Goal: Task Accomplishment & Management: Complete application form

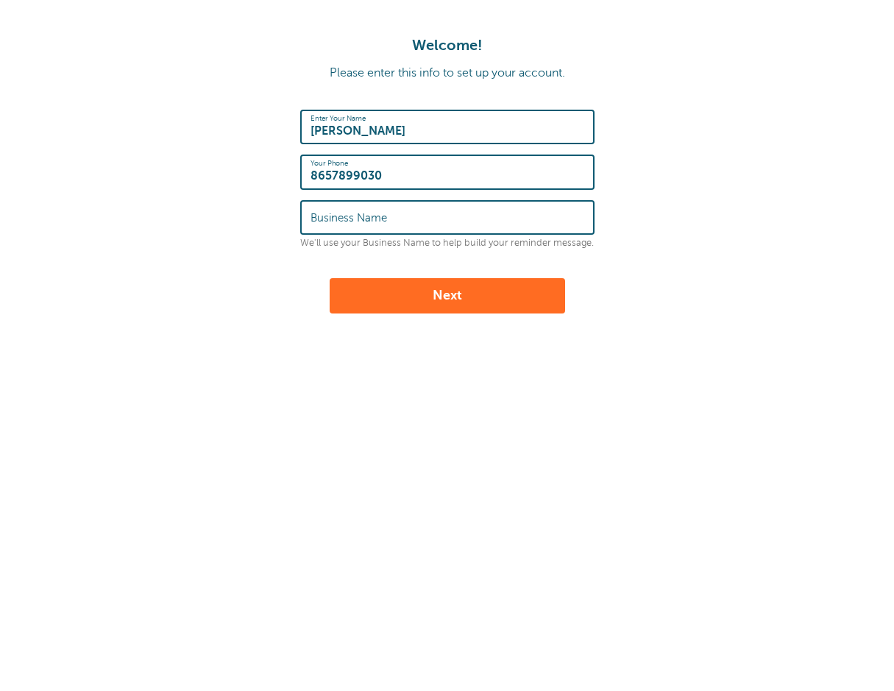
click at [354, 216] on label "Business Name" at bounding box center [349, 217] width 77 height 13
click at [354, 216] on input "Business Name" at bounding box center [448, 218] width 274 height 32
type input "Knoxville Academy of Music"
click at [383, 285] on button "Next" at bounding box center [448, 295] width 236 height 35
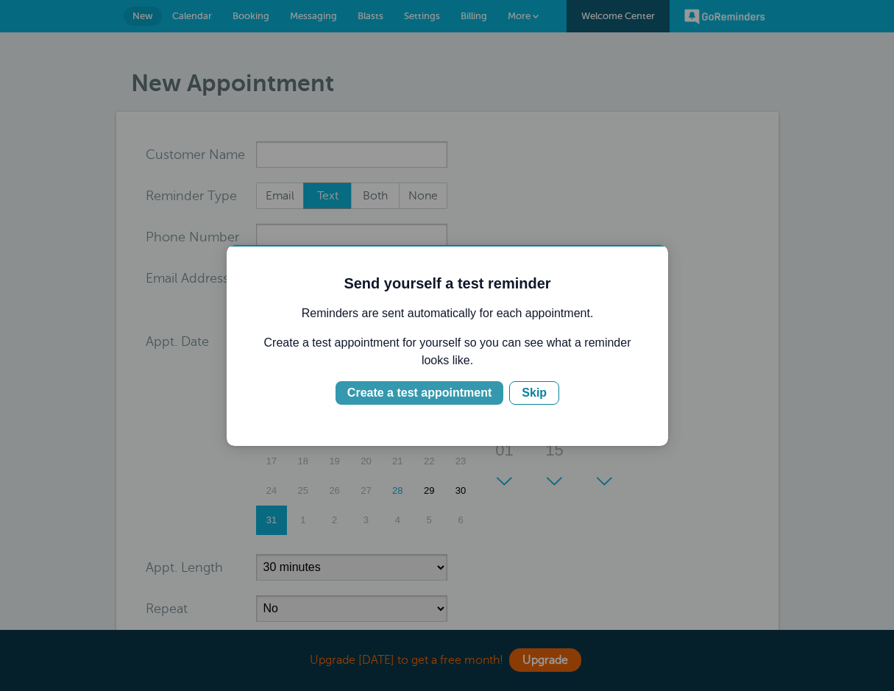
click at [407, 392] on div "Create a test appointment" at bounding box center [419, 393] width 144 height 18
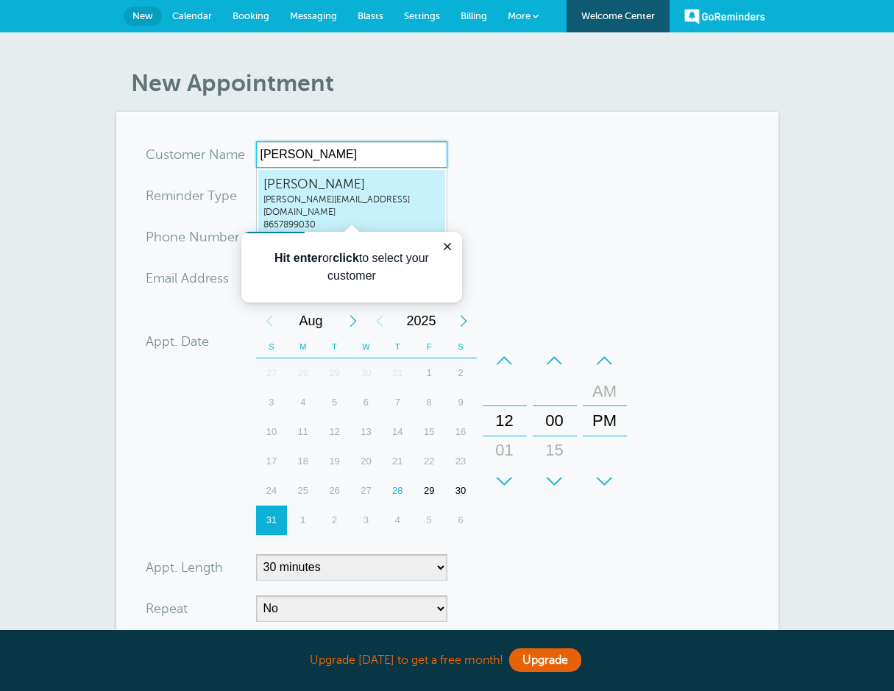
click at [342, 197] on span "jody@knoxvilleacademyofmusic.com" at bounding box center [352, 206] width 177 height 25
type input "Jodyjody@knoxvilleacademyofmusic.com8657899030"
type input "Jody"
type input "8657899030"
type input "jody@knoxvilleacademyofmusic.com"
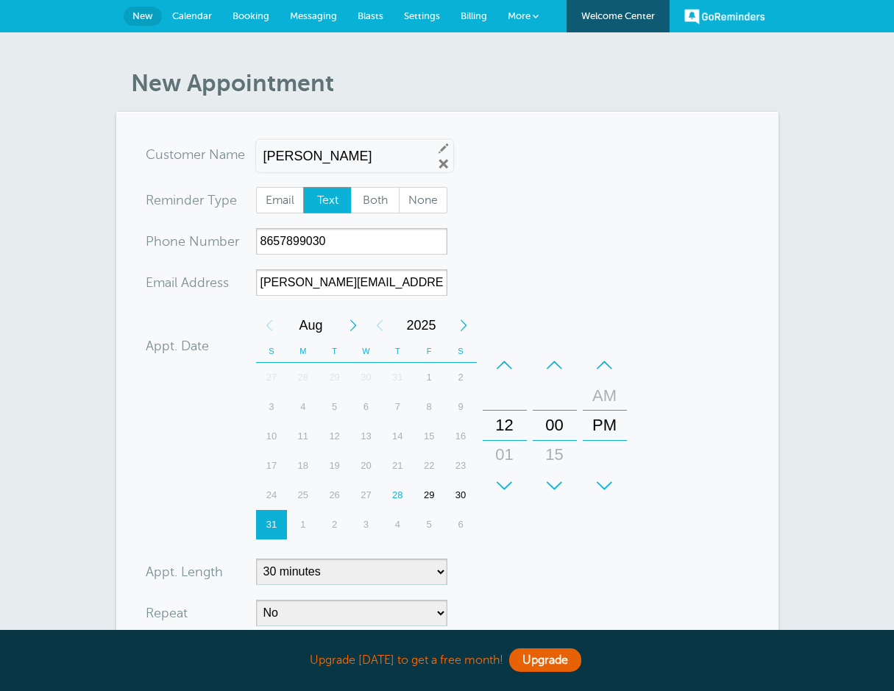
scroll to position [312, 0]
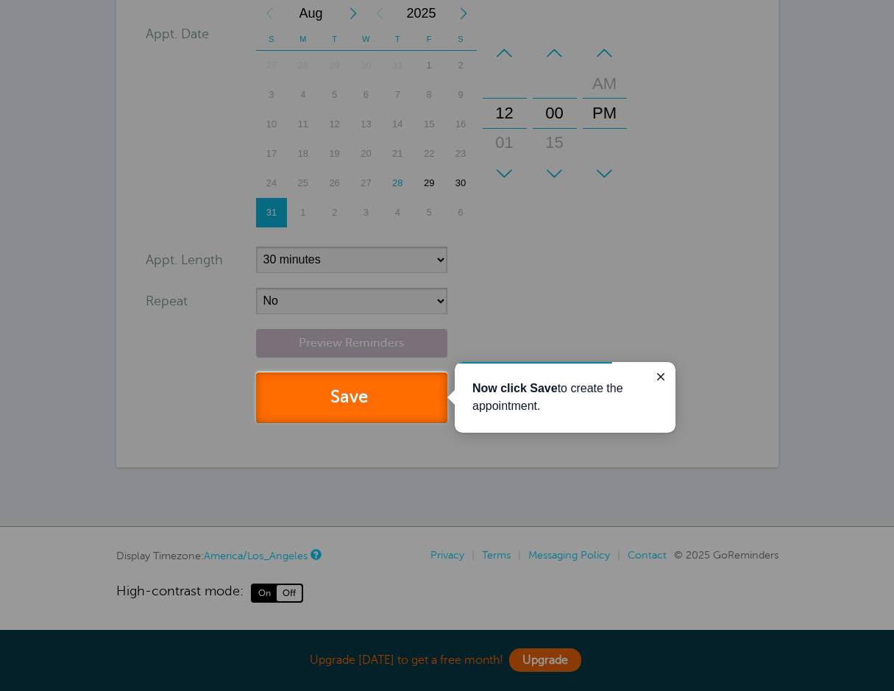
click at [359, 407] on button "Save" at bounding box center [351, 397] width 191 height 51
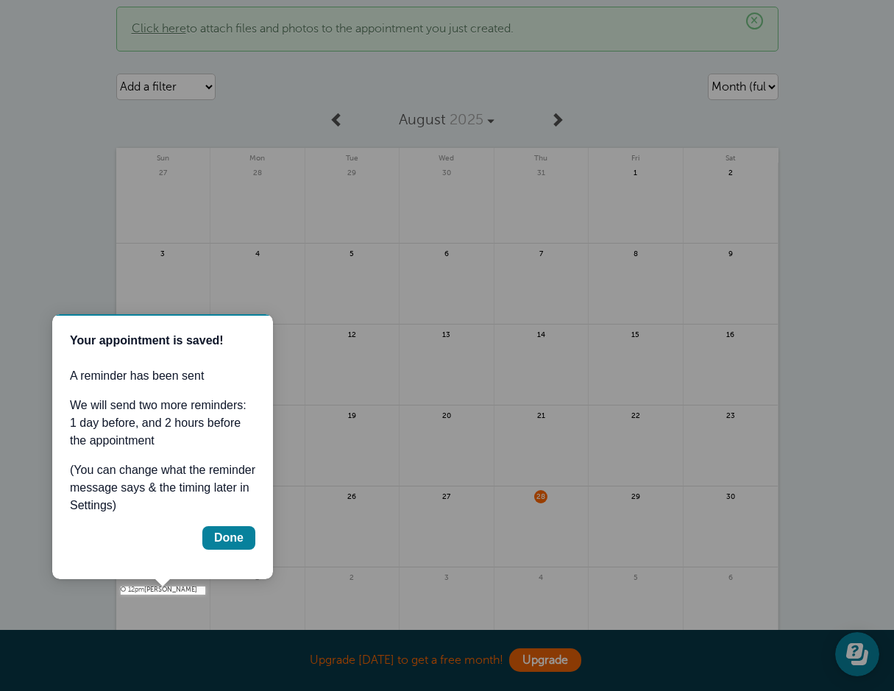
scroll to position [41, 0]
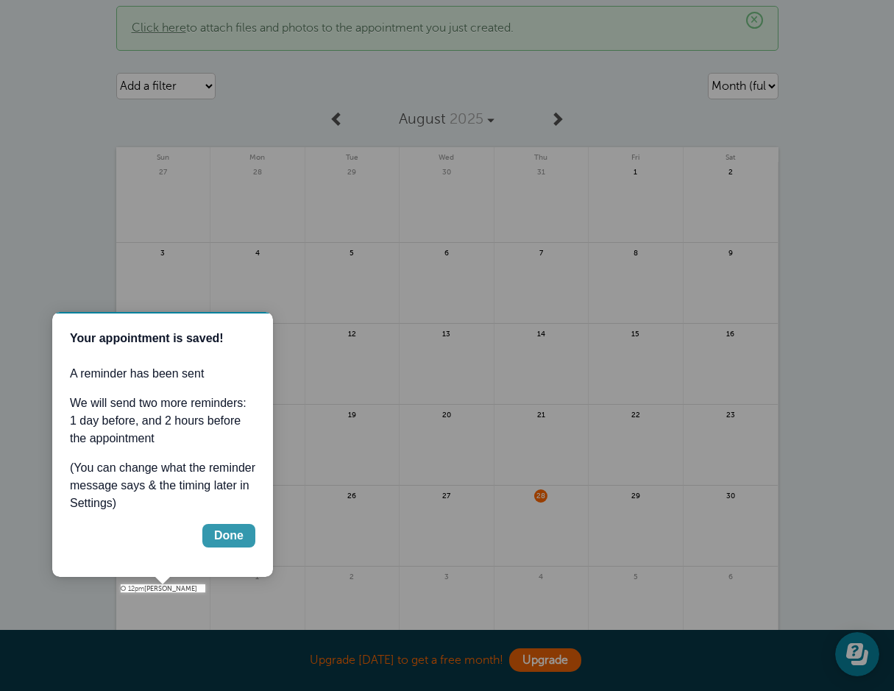
click at [221, 532] on div "Done" at bounding box center [228, 536] width 29 height 18
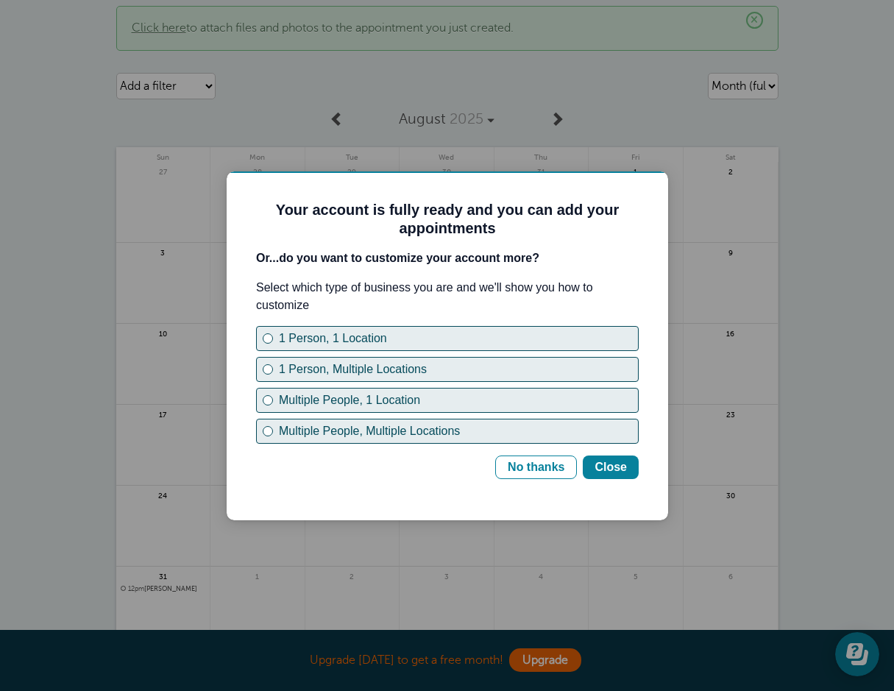
scroll to position [0, 0]
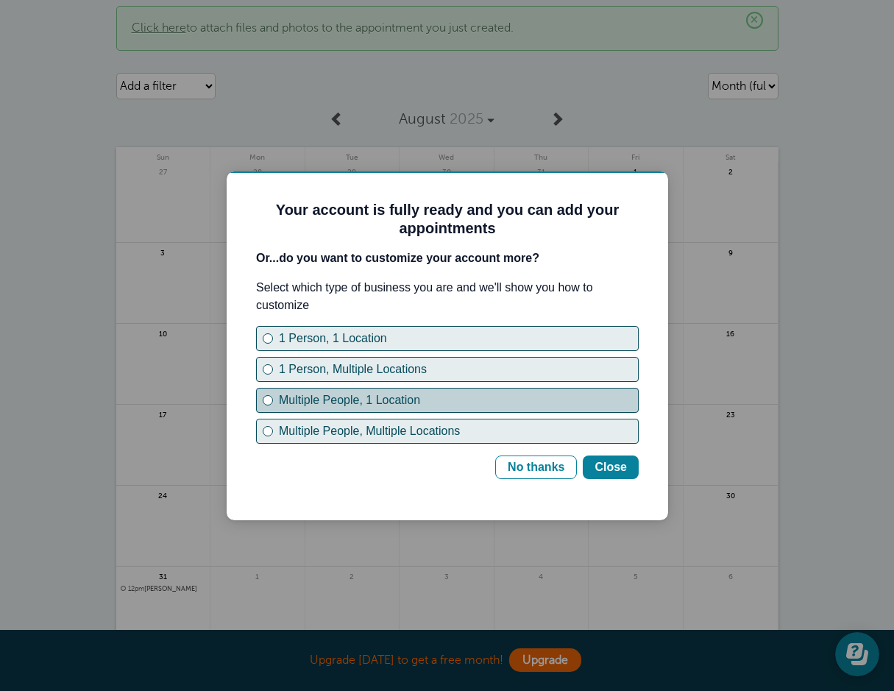
click at [272, 398] on div "Multiple People, 1 Location" at bounding box center [268, 400] width 10 height 10
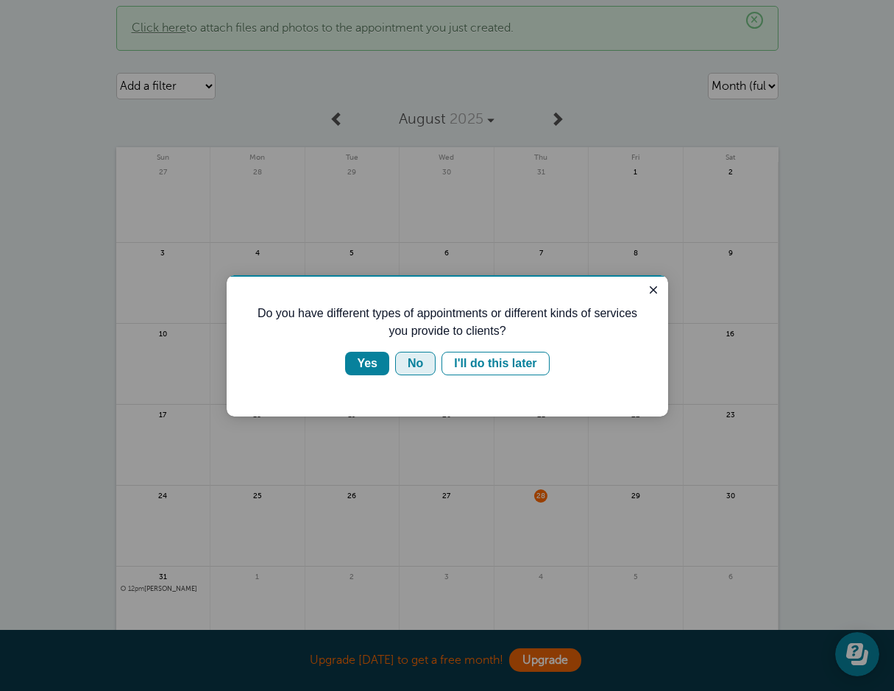
click at [425, 367] on button "No" at bounding box center [415, 364] width 40 height 24
click at [414, 360] on div "No" at bounding box center [415, 364] width 15 height 18
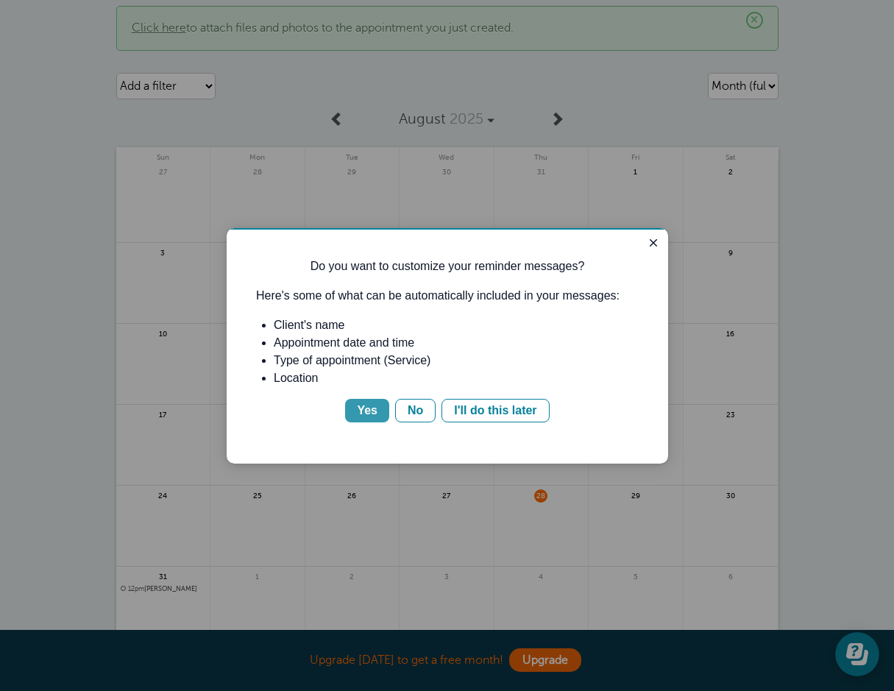
click at [355, 413] on button "Yes" at bounding box center [367, 411] width 44 height 24
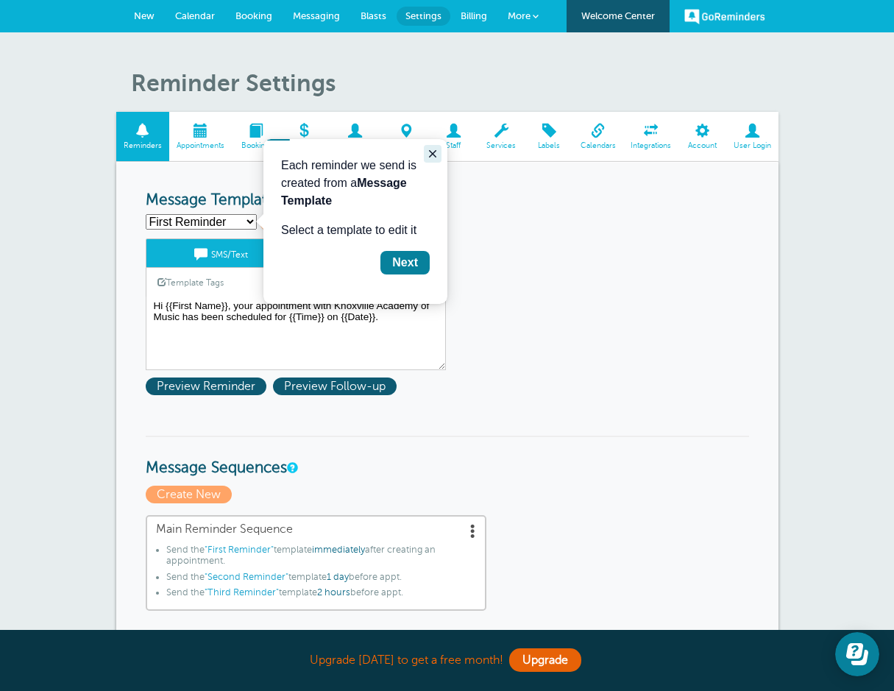
click at [434, 155] on icon "Close guide" at bounding box center [433, 154] width 12 height 12
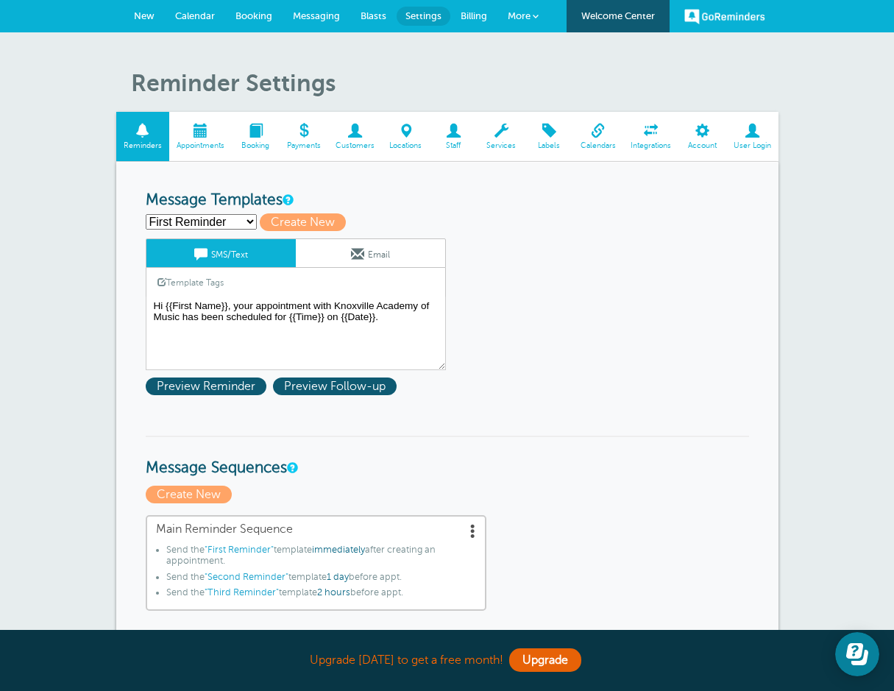
click at [470, 12] on span "Billing" at bounding box center [474, 15] width 26 height 11
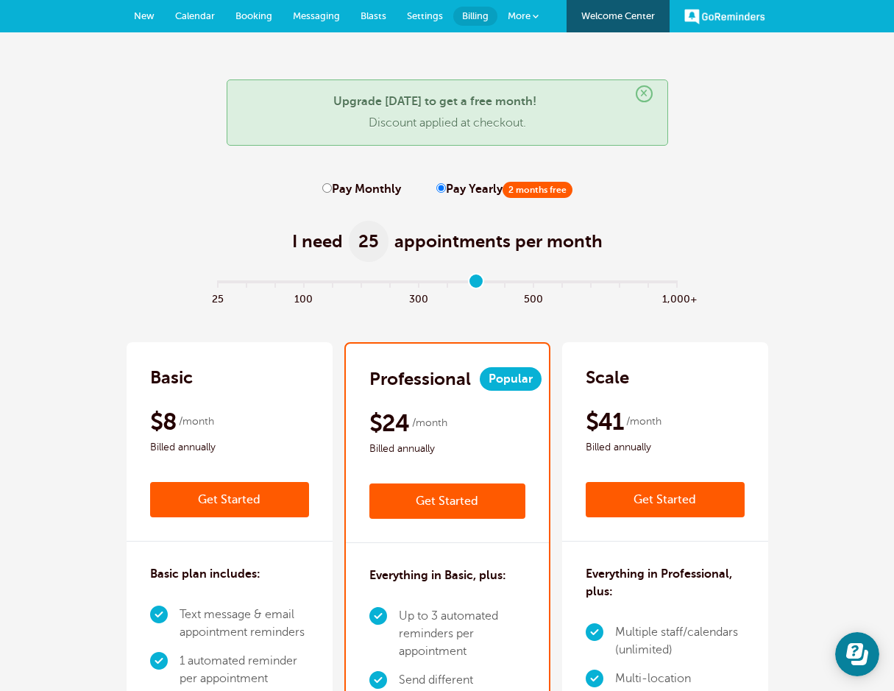
type input "9"
click at [475, 283] on input "range" at bounding box center [447, 284] width 476 height 3
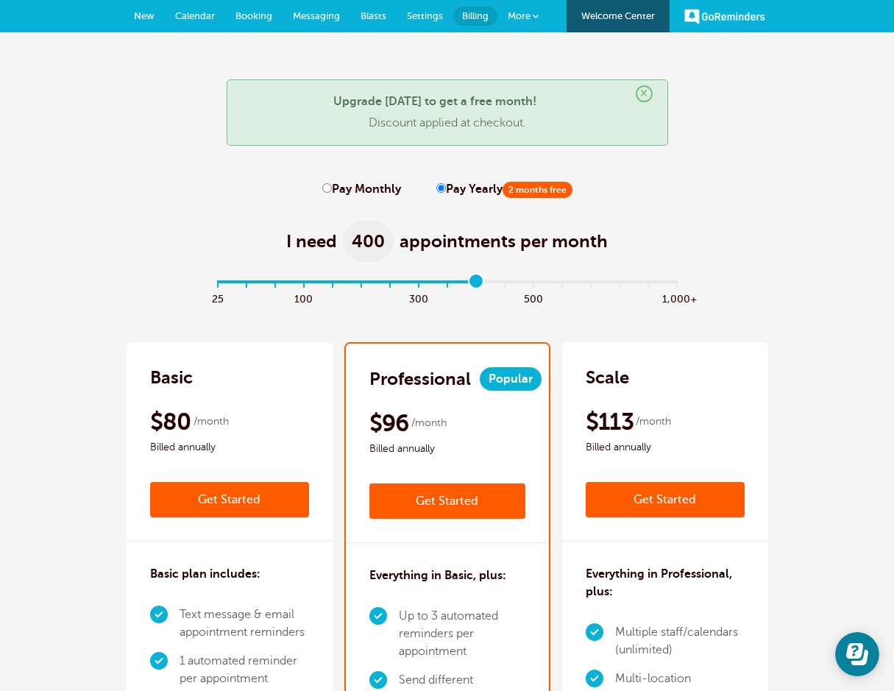
click at [138, 16] on span "New" at bounding box center [144, 15] width 21 height 11
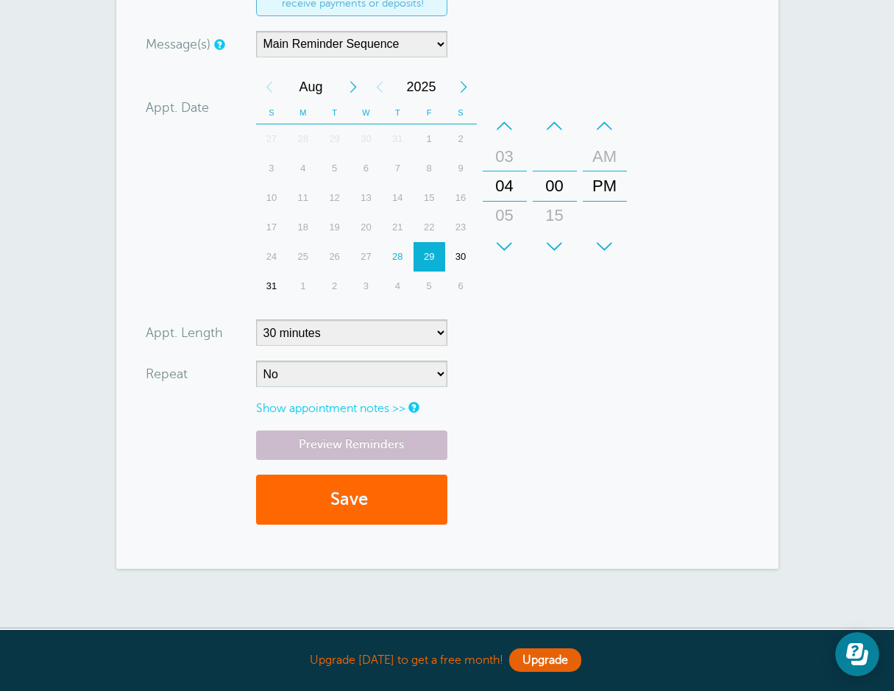
scroll to position [336, 0]
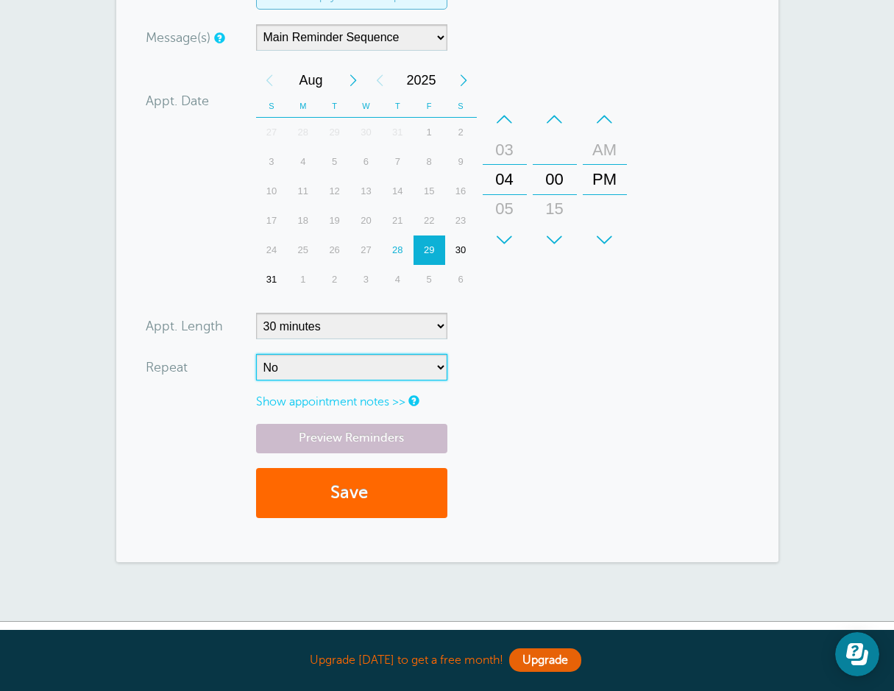
click at [434, 364] on select "No Daily Weekly Every 2 weeks Every 3 weeks Every 4 weeks Monthly Every 5 weeks…" at bounding box center [351, 367] width 191 height 26
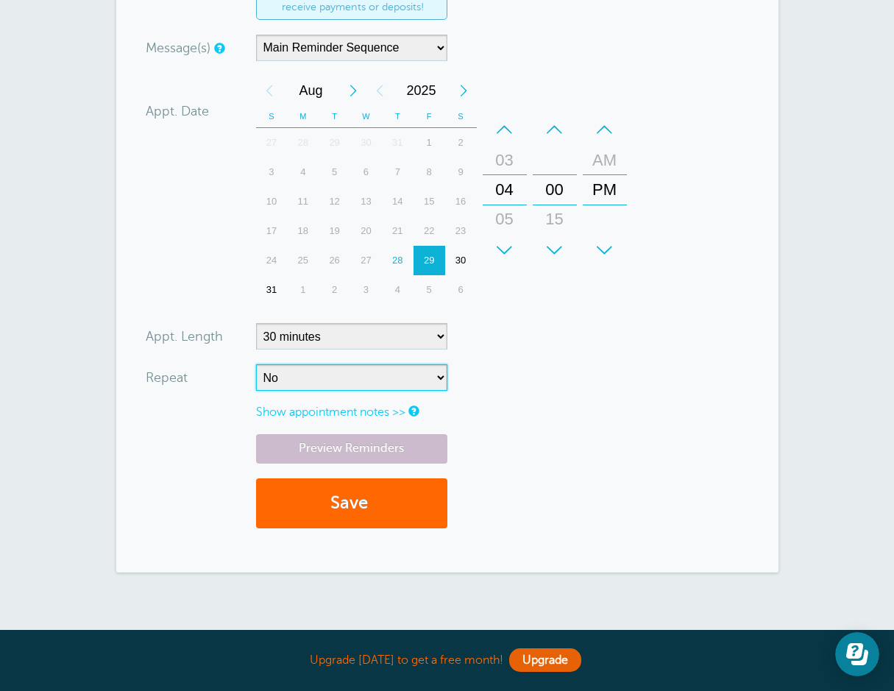
scroll to position [0, 0]
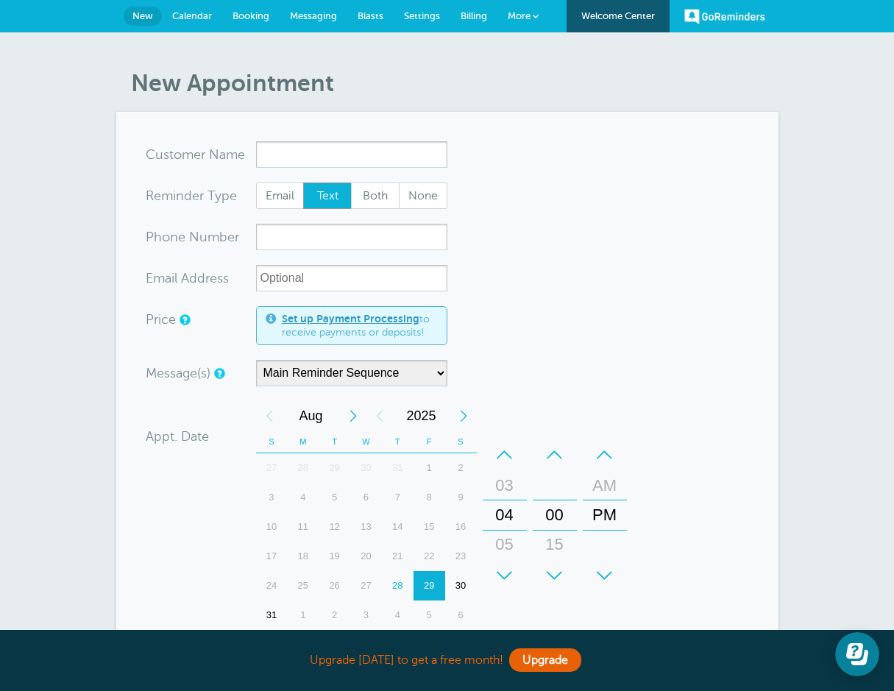
click at [467, 17] on span "Billing" at bounding box center [474, 15] width 26 height 11
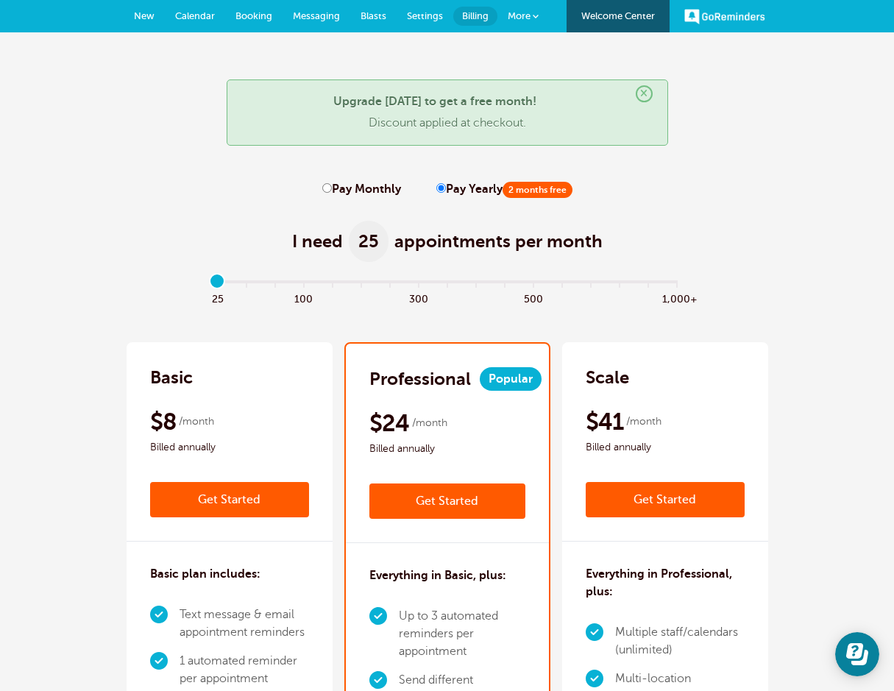
click at [189, 18] on span "Calendar" at bounding box center [195, 15] width 40 height 11
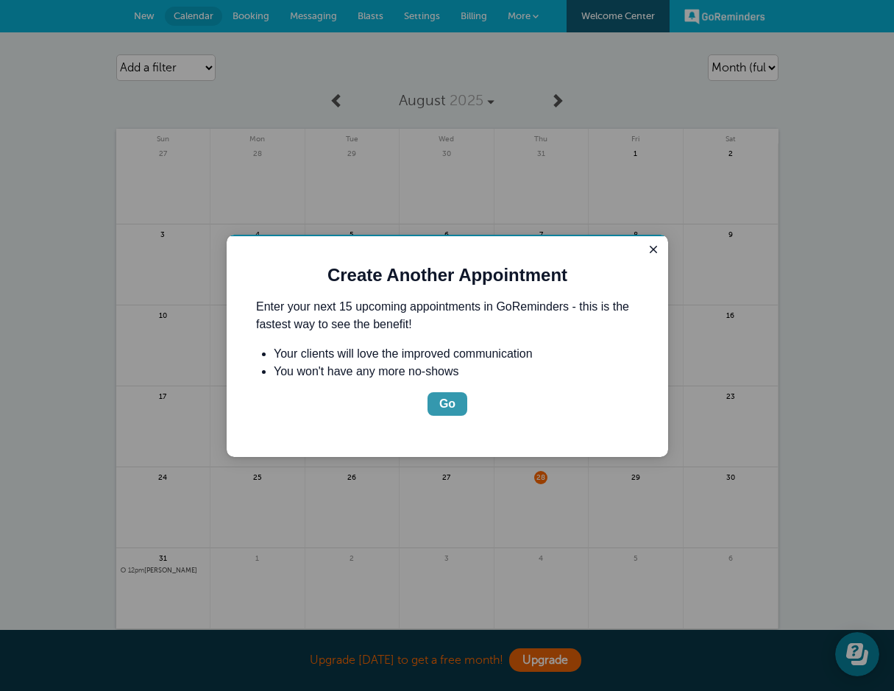
click at [459, 407] on button "Go" at bounding box center [448, 404] width 40 height 24
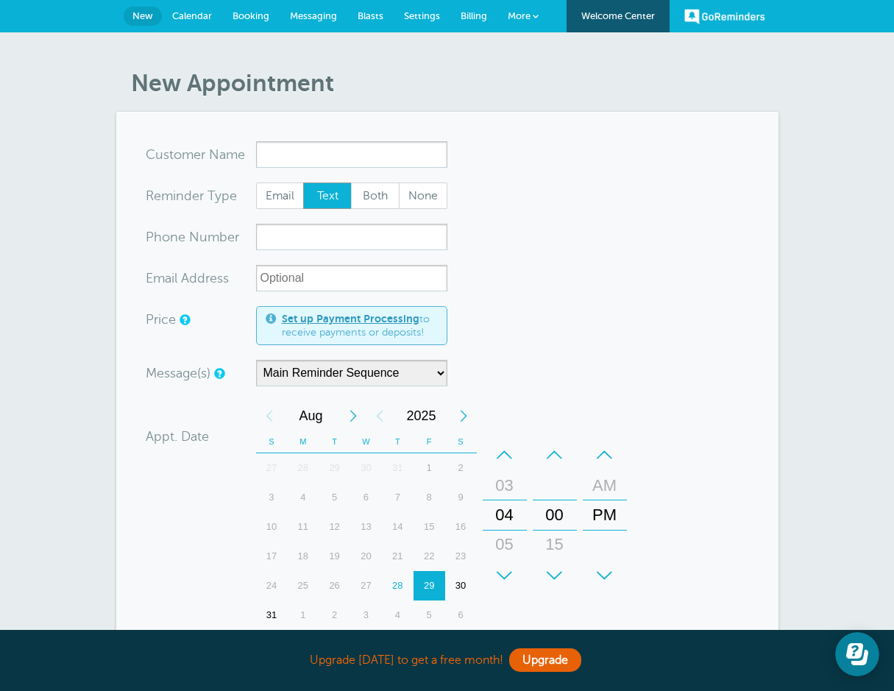
click at [518, 12] on span "More" at bounding box center [519, 15] width 23 height 11
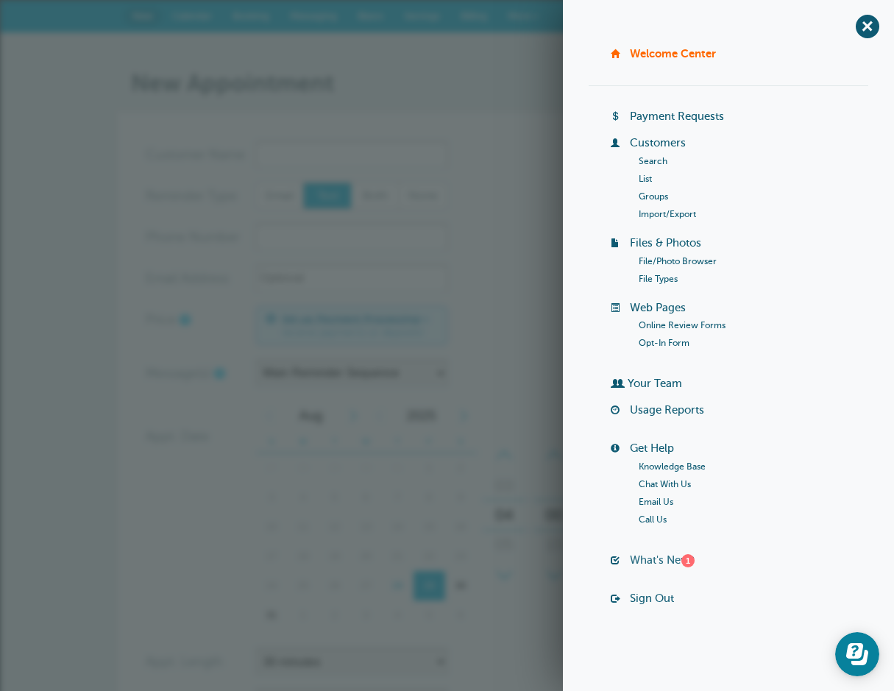
click at [653, 556] on link "What's New? 1" at bounding box center [662, 560] width 65 height 12
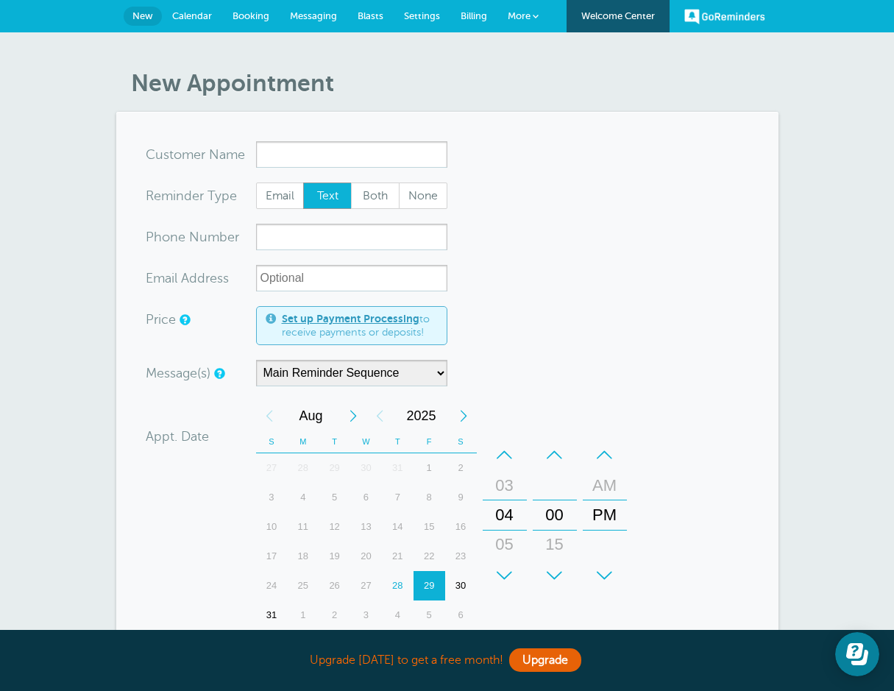
click at [614, 15] on link "Welcome Center" at bounding box center [618, 16] width 103 height 32
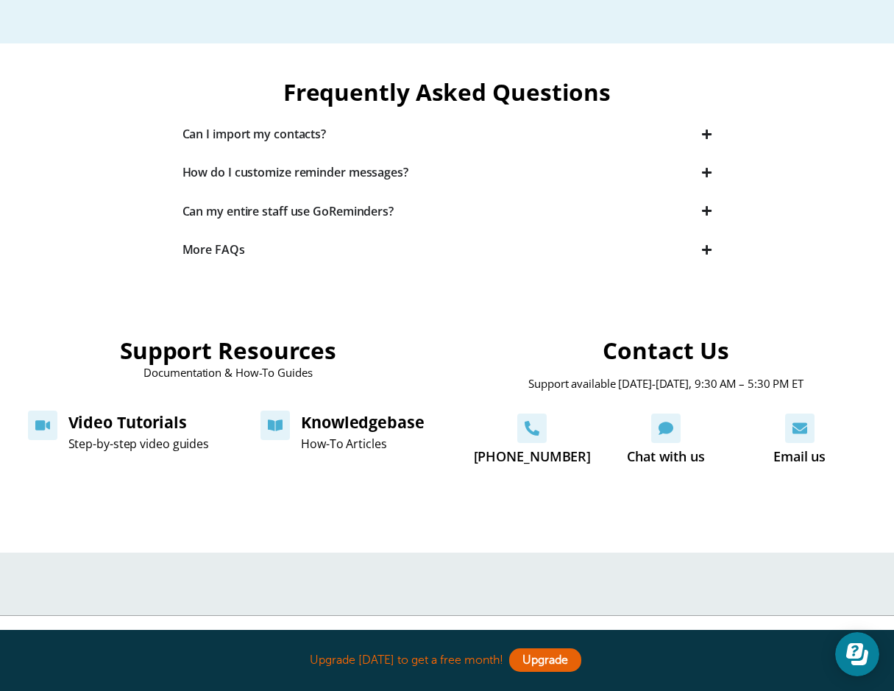
scroll to position [395, 0]
click at [326, 141] on div "Can I import my contacts?" at bounding box center [255, 133] width 144 height 16
